Goal: Information Seeking & Learning: Learn about a topic

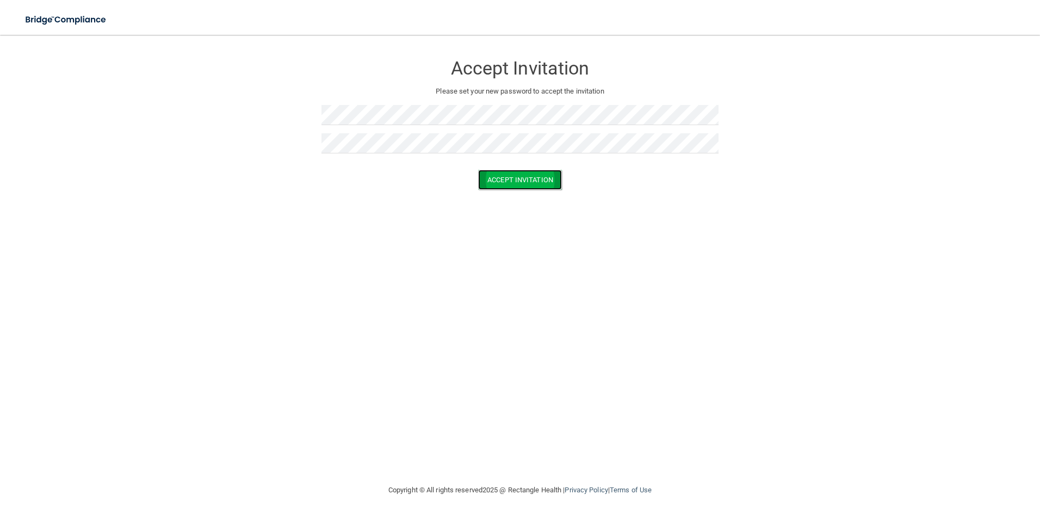
click at [521, 179] on button "Accept Invitation" at bounding box center [520, 180] width 84 height 20
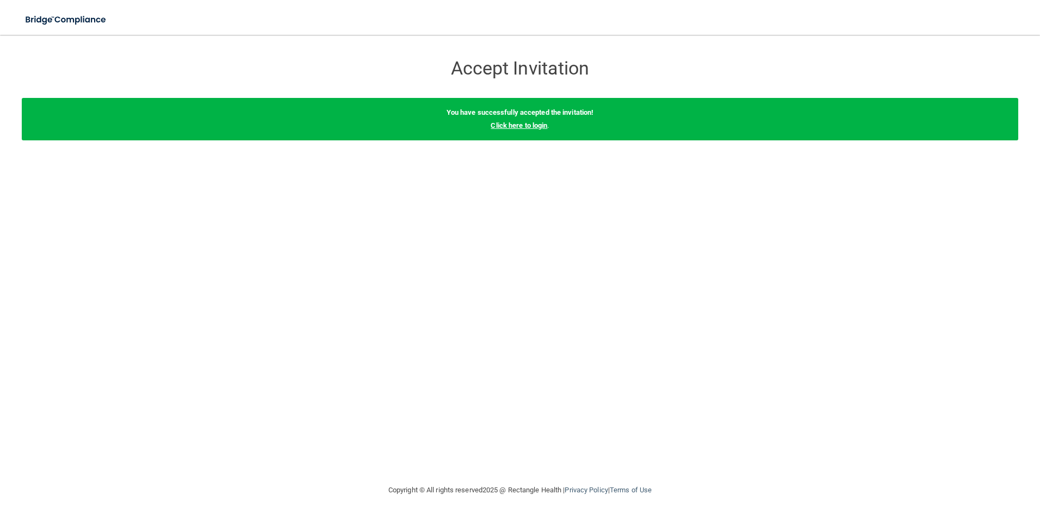
click at [521, 121] on link "Click here to login" at bounding box center [519, 125] width 57 height 8
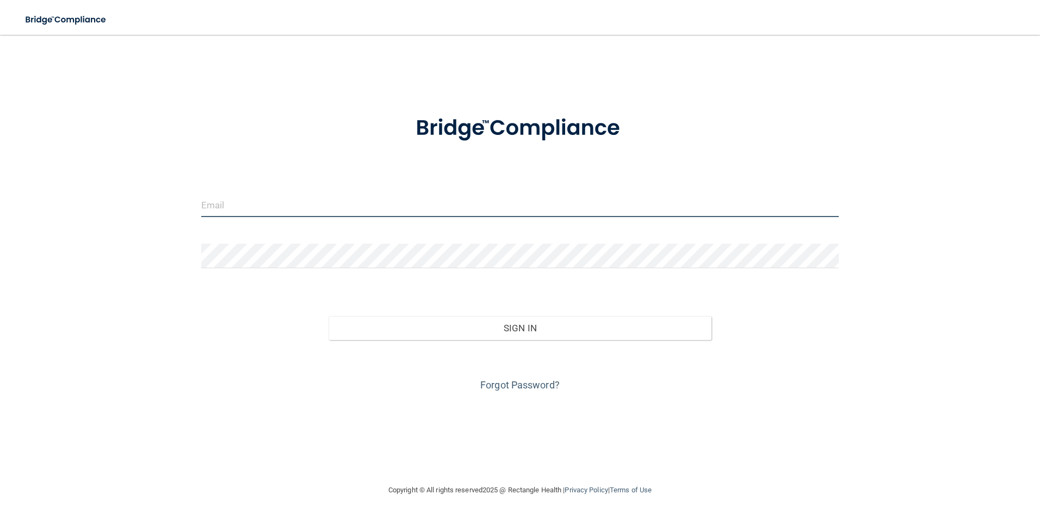
drag, startPoint x: 379, startPoint y: 207, endPoint x: 400, endPoint y: 215, distance: 22.0
click at [380, 207] on input "email" at bounding box center [520, 205] width 638 height 24
type input "[EMAIL_ADDRESS][DOMAIN_NAME]"
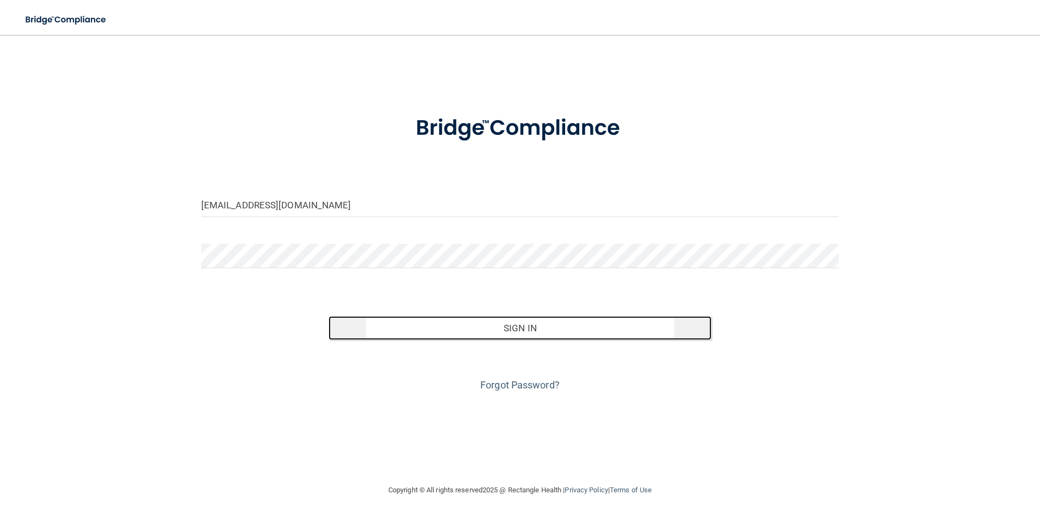
click at [554, 316] on button "Sign In" at bounding box center [519, 328] width 383 height 24
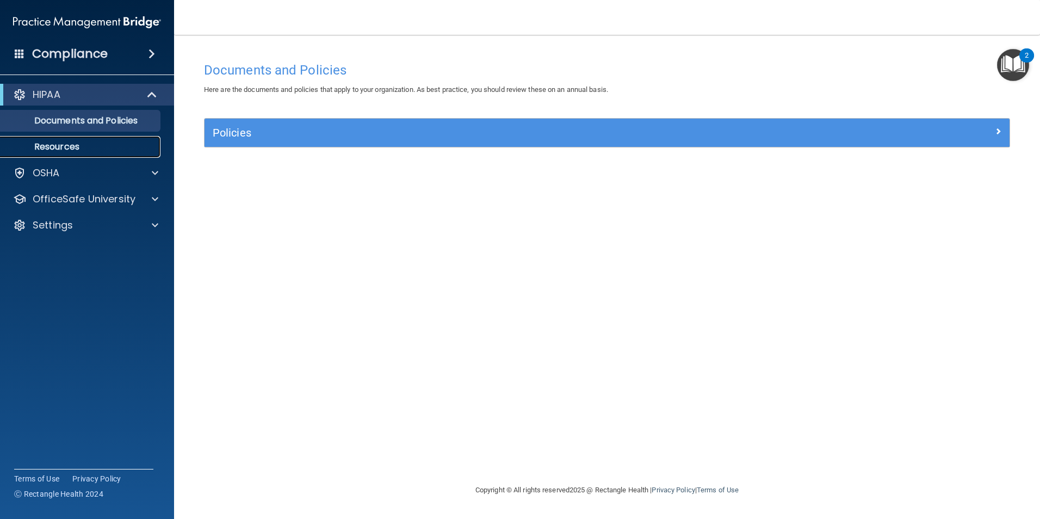
click at [72, 144] on p "Resources" at bounding box center [81, 146] width 148 height 11
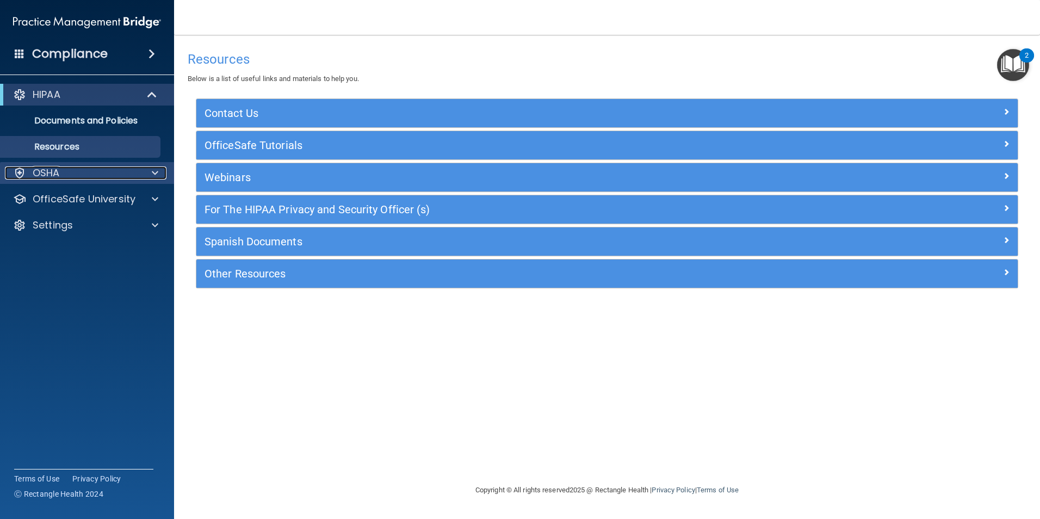
click at [103, 178] on div "OSHA" at bounding box center [72, 172] width 135 height 13
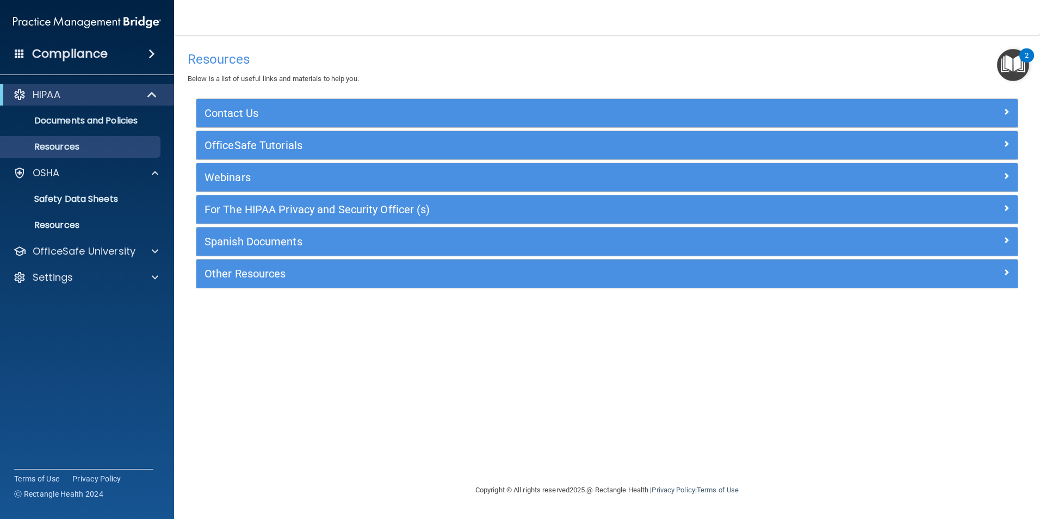
click at [95, 51] on h4 "Compliance" at bounding box center [70, 53] width 76 height 15
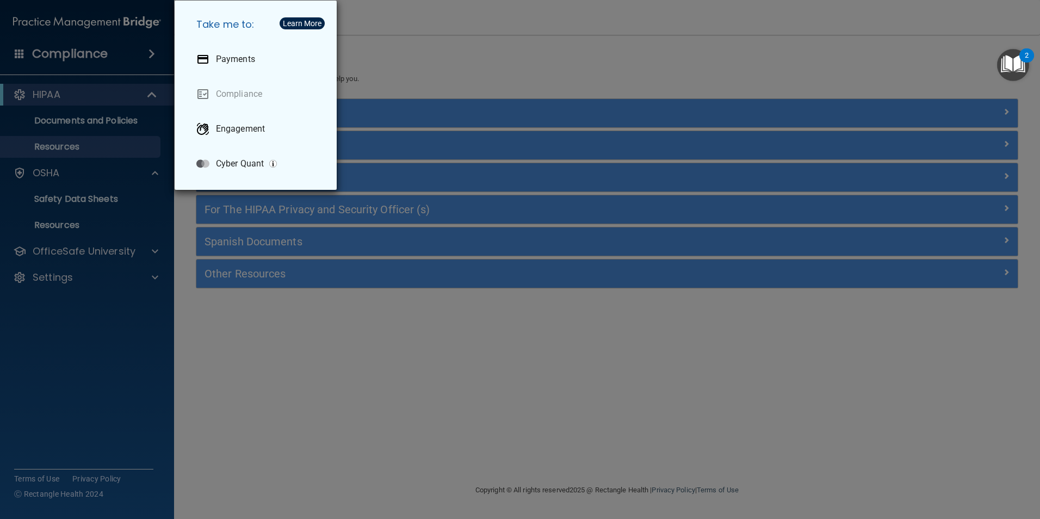
click at [128, 283] on div "Take me to: Payments Compliance Engagement Cyber Quant" at bounding box center [520, 259] width 1040 height 519
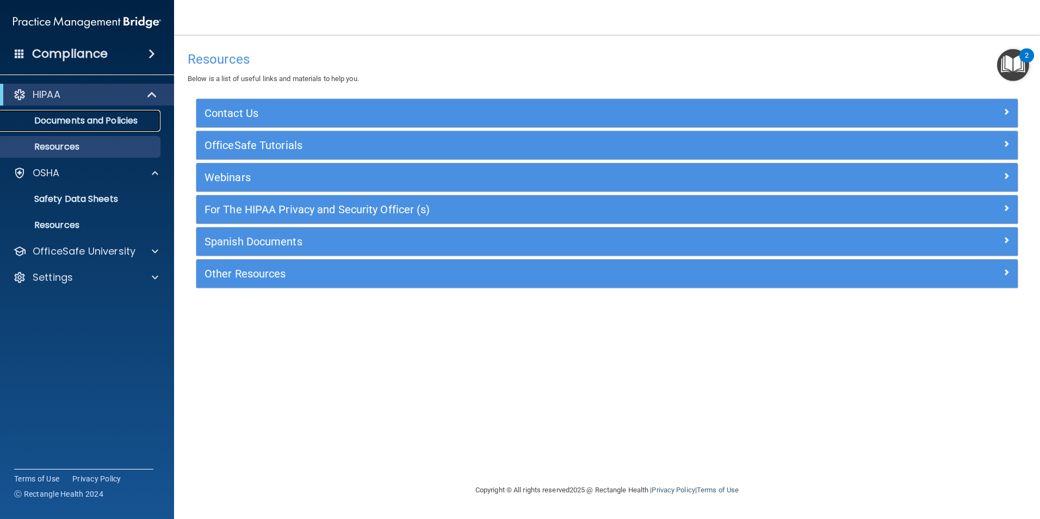
click at [113, 118] on p "Documents and Policies" at bounding box center [81, 120] width 148 height 11
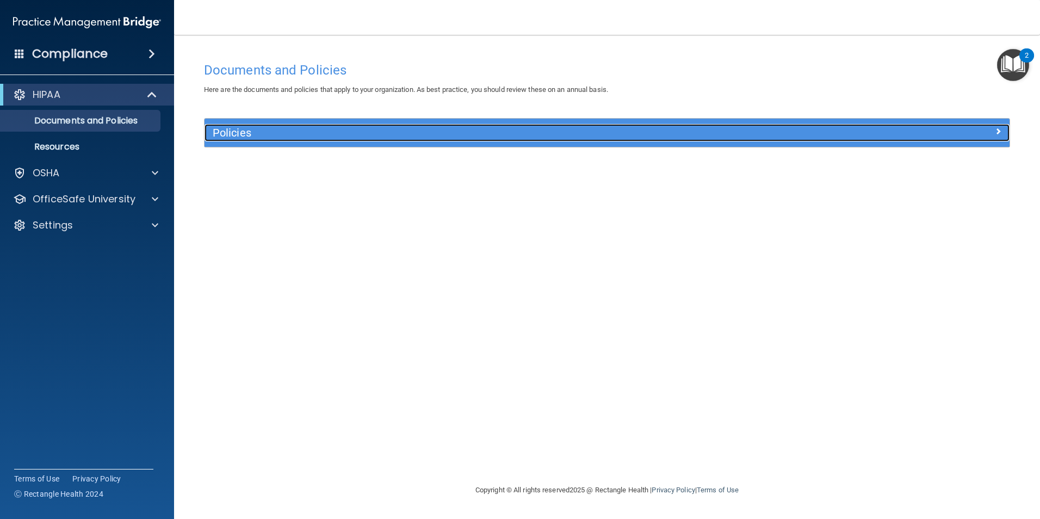
click at [239, 132] on h5 "Policies" at bounding box center [506, 133] width 587 height 12
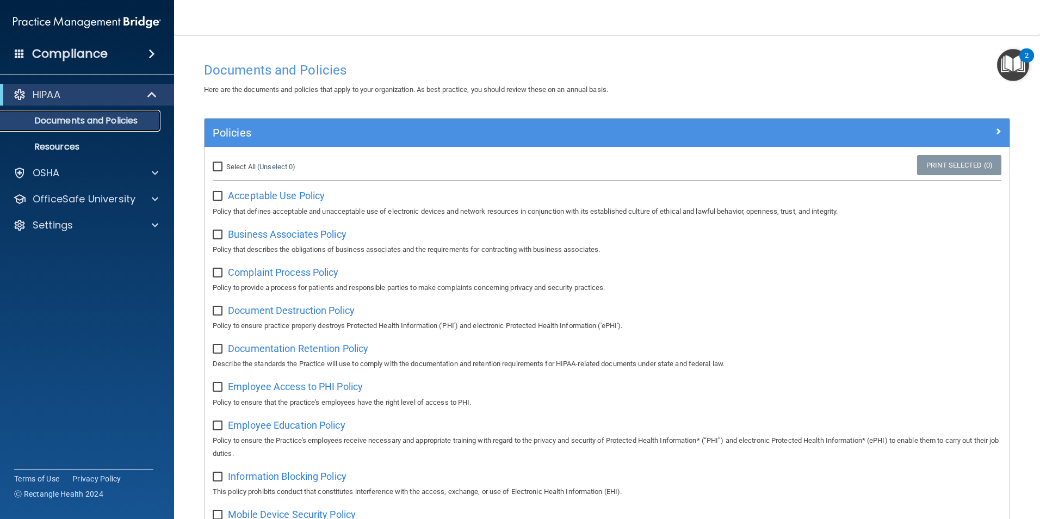
click at [71, 126] on p "Documents and Policies" at bounding box center [81, 120] width 148 height 11
click at [70, 151] on p "Resources" at bounding box center [81, 146] width 148 height 11
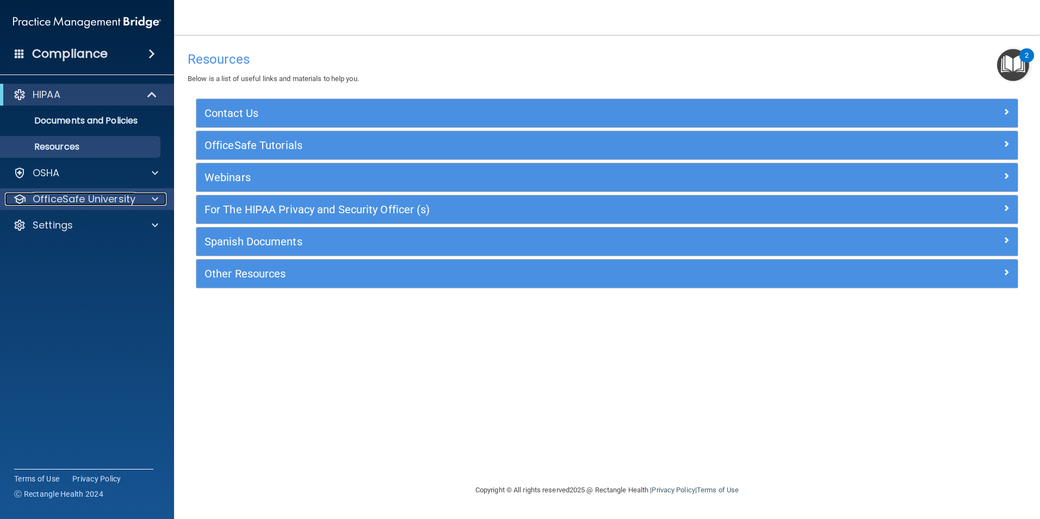
click at [93, 197] on p "OfficeSafe University" at bounding box center [84, 199] width 103 height 13
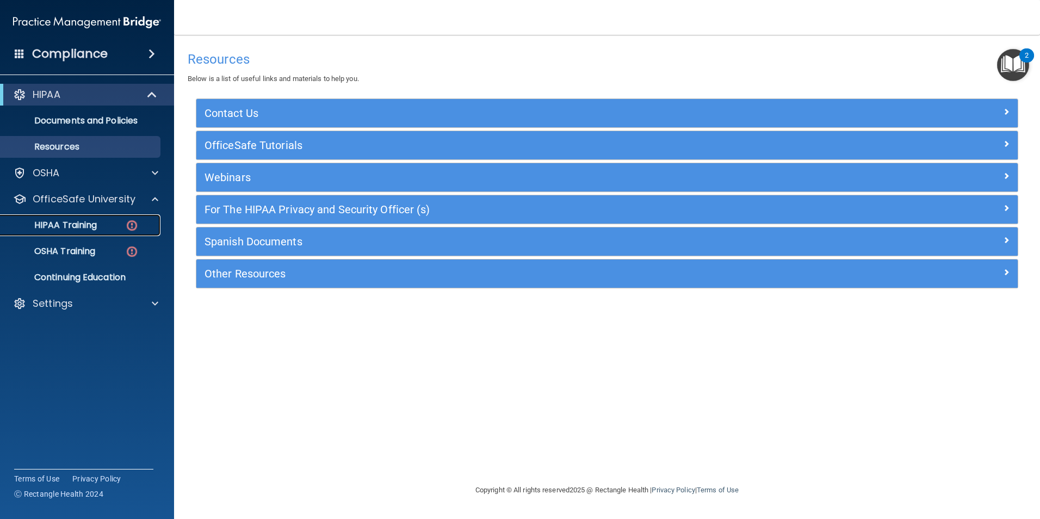
click at [94, 224] on p "HIPAA Training" at bounding box center [52, 225] width 90 height 11
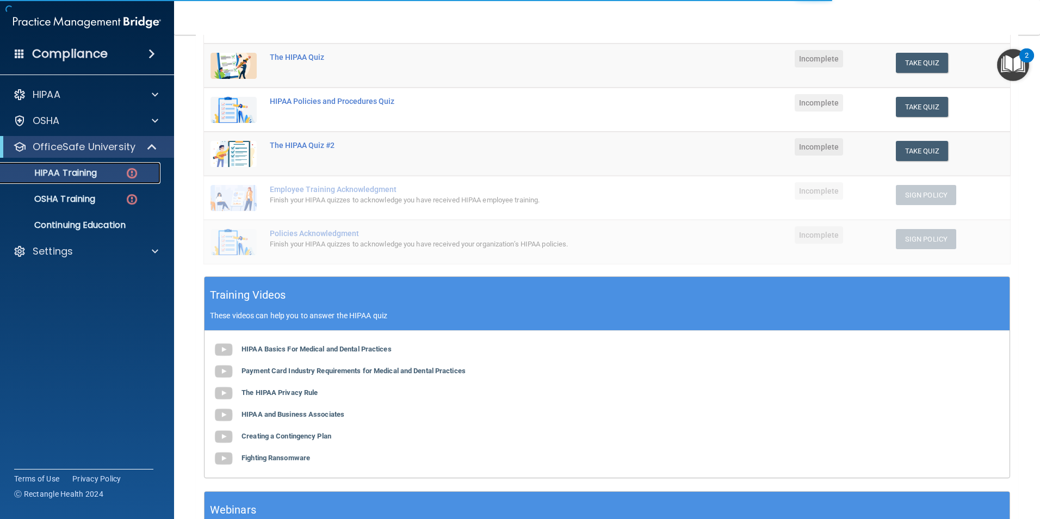
scroll to position [163, 0]
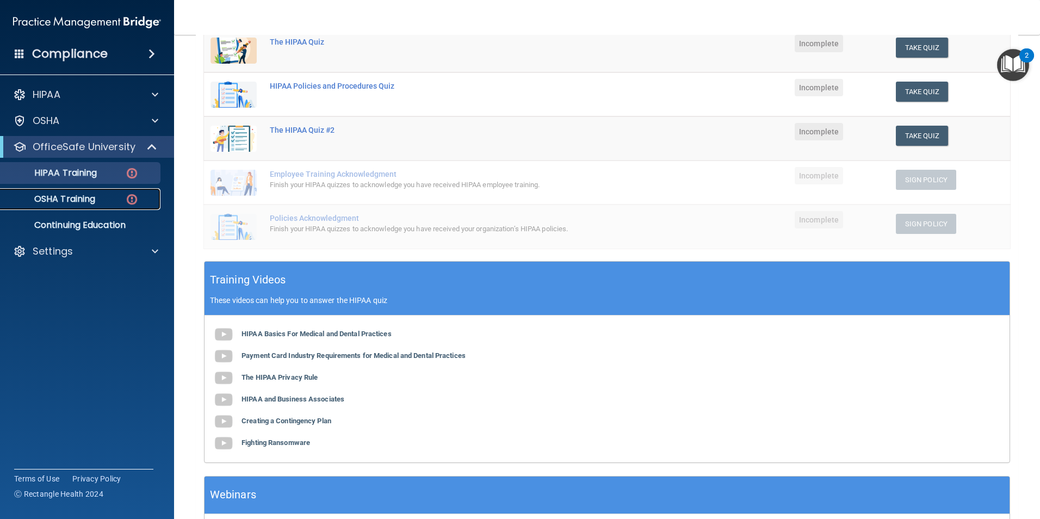
click at [130, 201] on img at bounding box center [132, 200] width 14 height 14
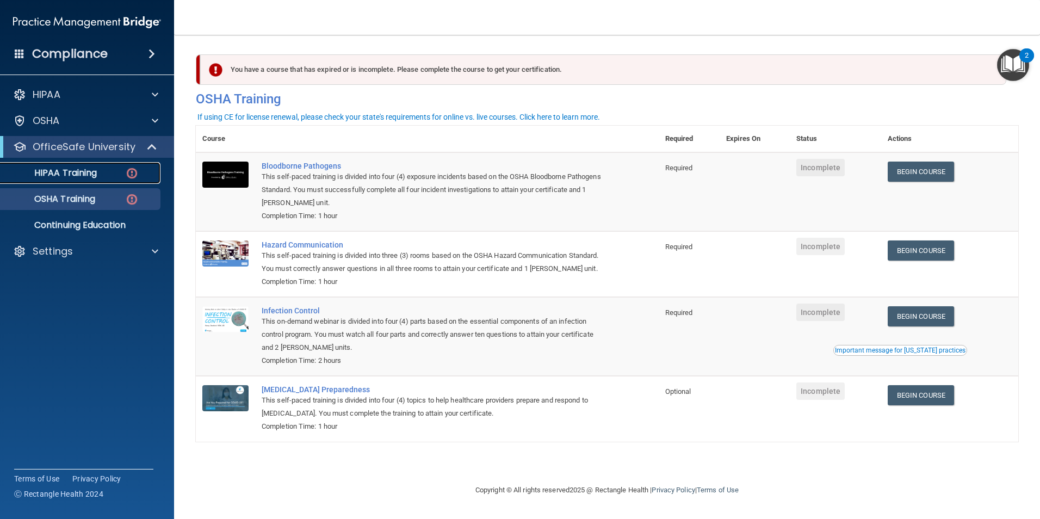
click at [38, 169] on p "HIPAA Training" at bounding box center [52, 172] width 90 height 11
